Goal: Task Accomplishment & Management: Complete application form

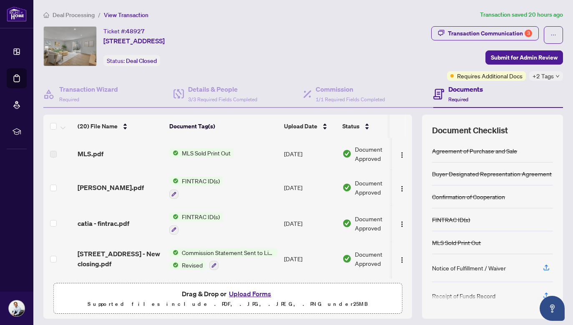
click at [255, 294] on button "Upload Forms" at bounding box center [250, 294] width 47 height 11
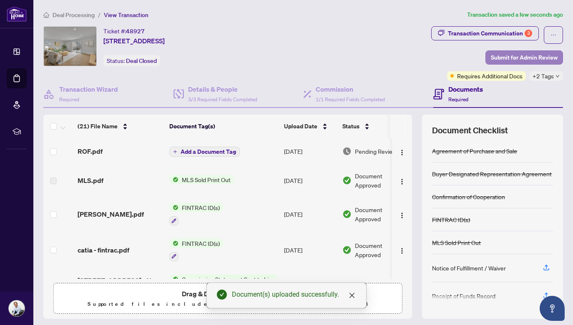
click at [519, 55] on span "Submit for Admin Review" at bounding box center [524, 57] width 67 height 13
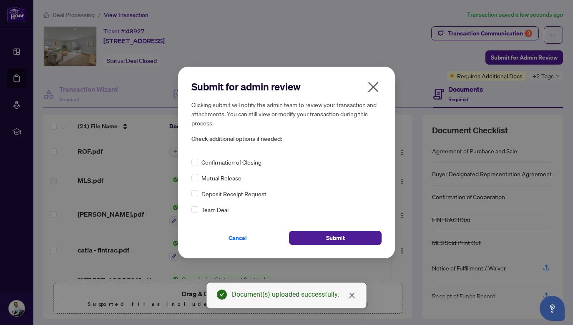
click at [211, 166] on span "Confirmation of Closing" at bounding box center [231, 162] width 60 height 9
click at [198, 164] on span at bounding box center [194, 162] width 7 height 7
click at [323, 239] on button "Submit" at bounding box center [335, 238] width 93 height 14
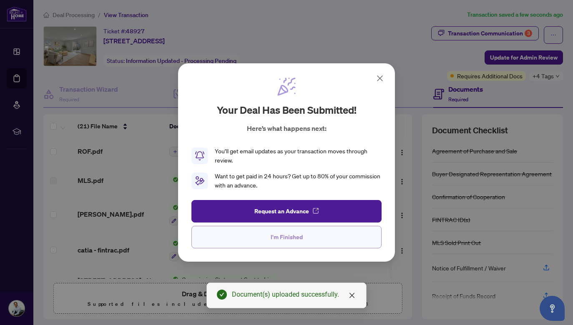
click at [321, 234] on button "I'm Finished" at bounding box center [286, 237] width 190 height 23
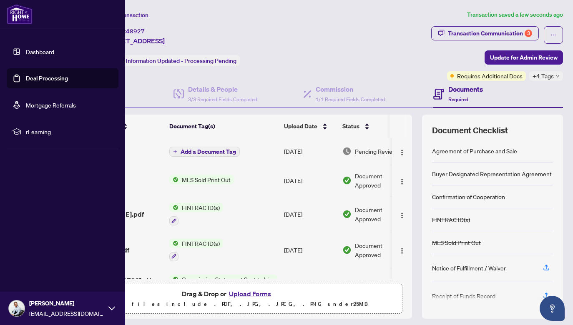
click at [26, 77] on link "Deal Processing" at bounding box center [47, 79] width 42 height 8
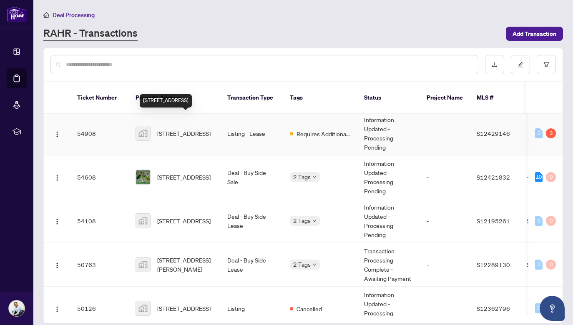
scroll to position [65, 0]
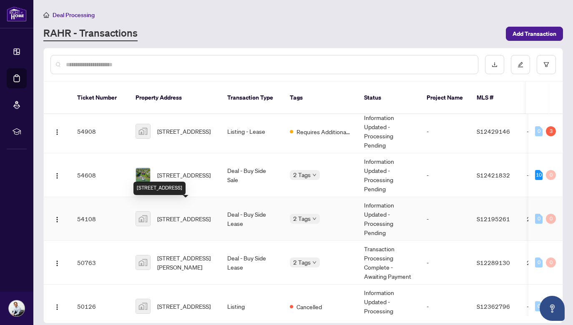
click at [193, 214] on span "[STREET_ADDRESS]" at bounding box center [183, 218] width 53 height 9
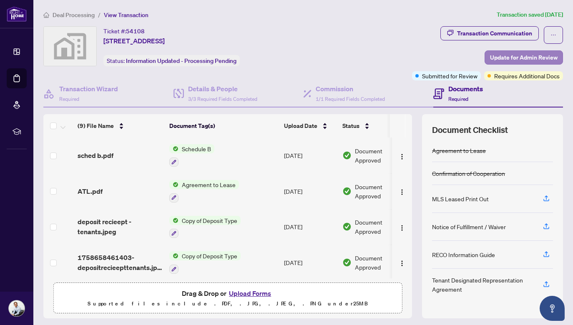
click at [517, 56] on span "Update for Admin Review" at bounding box center [524, 57] width 68 height 13
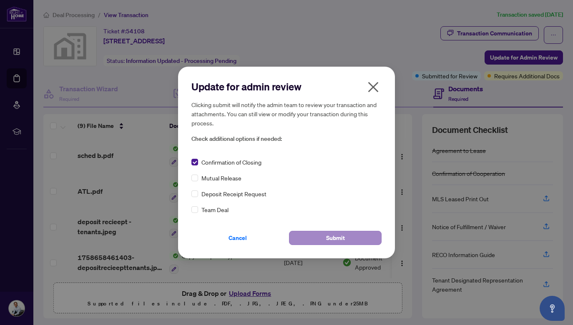
click at [328, 237] on span "Submit" at bounding box center [335, 238] width 19 height 13
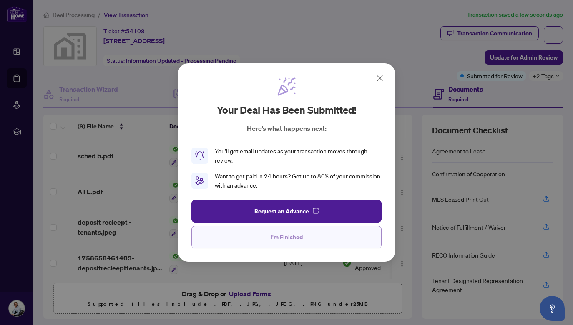
click at [295, 238] on span "I'm Finished" at bounding box center [287, 237] width 32 height 13
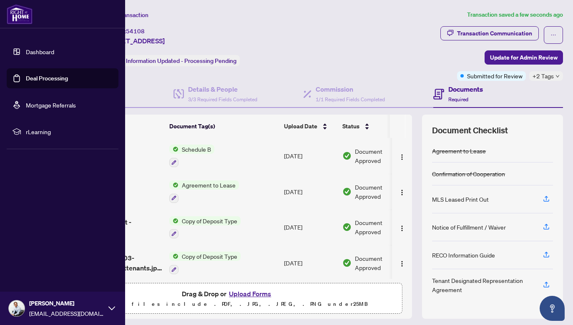
click at [26, 78] on link "Deal Processing" at bounding box center [47, 79] width 42 height 8
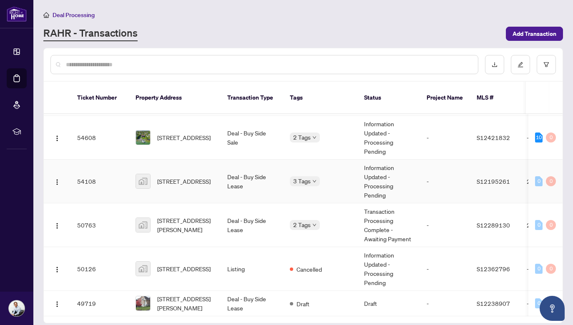
scroll to position [111, 0]
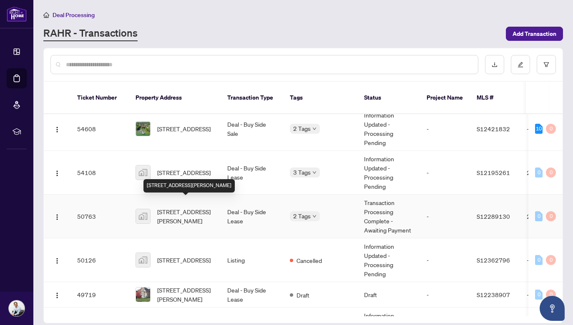
click at [184, 208] on span "[STREET_ADDRESS][PERSON_NAME]" at bounding box center [185, 216] width 57 height 18
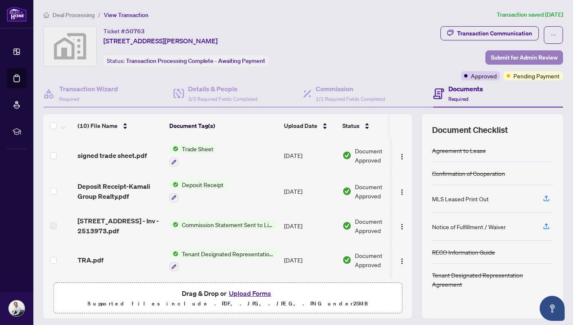
click at [512, 55] on span "Submit for Admin Review" at bounding box center [524, 57] width 67 height 13
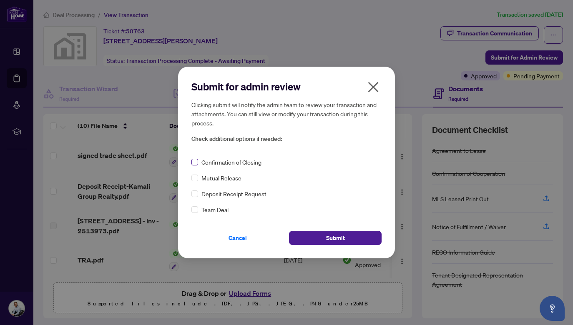
click at [197, 164] on span at bounding box center [194, 162] width 7 height 7
click at [332, 236] on span "Submit" at bounding box center [335, 238] width 19 height 13
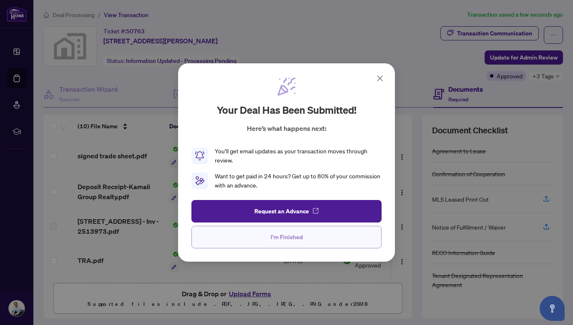
click at [327, 236] on button "I'm Finished" at bounding box center [286, 237] width 190 height 23
